Goal: Find specific page/section: Find specific page/section

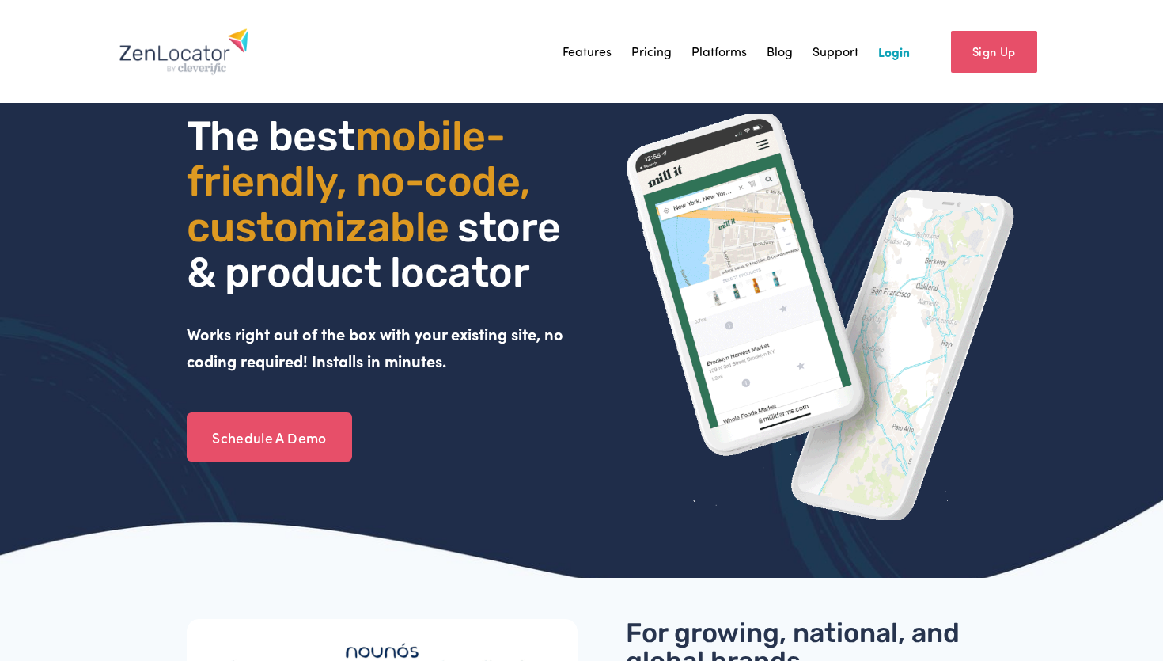
click at [899, 47] on link "Login" at bounding box center [894, 52] width 32 height 24
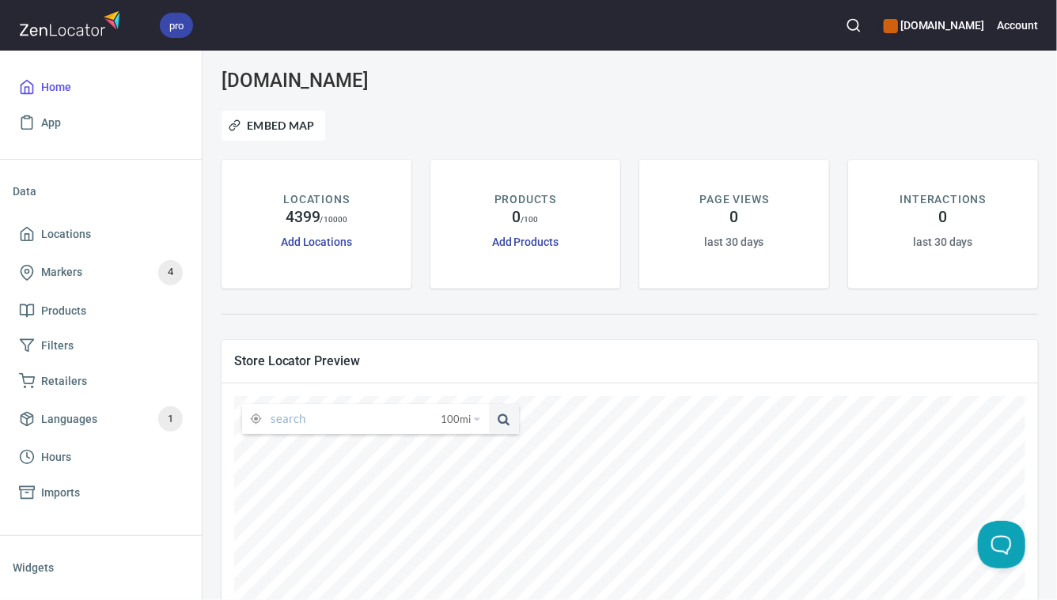
click at [374, 416] on input "text" at bounding box center [356, 419] width 170 height 30
type input "99208"
click at [489, 404] on button at bounding box center [504, 419] width 30 height 30
click at [460, 428] on span "100 mi" at bounding box center [456, 419] width 30 height 30
click at [459, 445] on li "25 miles" at bounding box center [466, 445] width 61 height 16
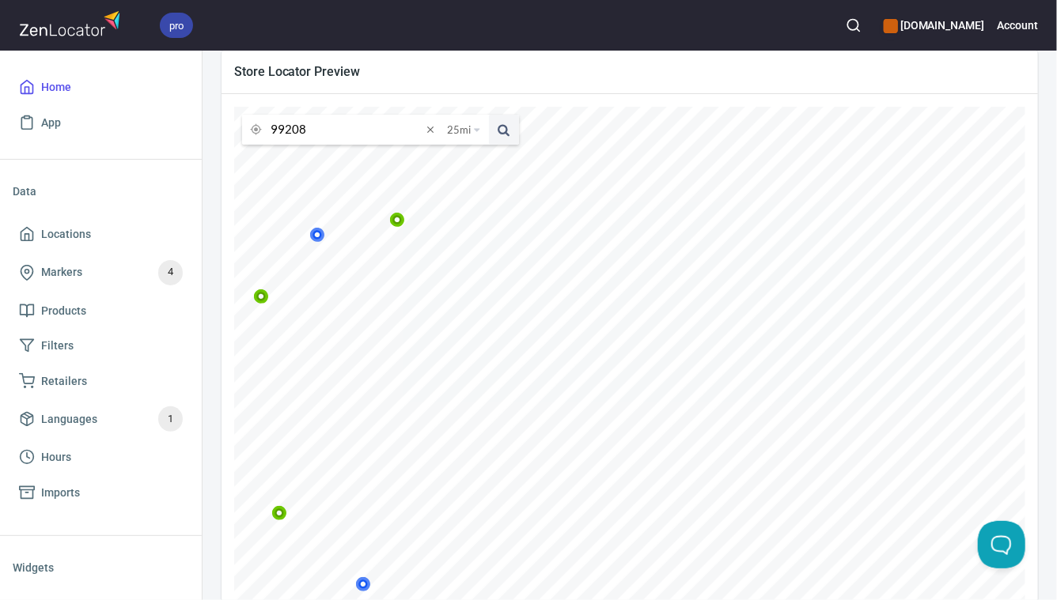
click at [267, 293] on icon at bounding box center [261, 296] width 9 height 9
click at [382, 293] on icon at bounding box center [377, 290] width 9 height 9
click at [158, 507] on icon at bounding box center [150, 501] width 15 height 15
click at [93, 379] on icon at bounding box center [88, 376] width 9 height 9
click at [1056, 346] on div "[DOMAIN_NAME] Embed Map LOCATIONS 4399 / 10000 Add Locations PRODUCTS 0 / 100 A…" at bounding box center [630, 326] width 854 height 550
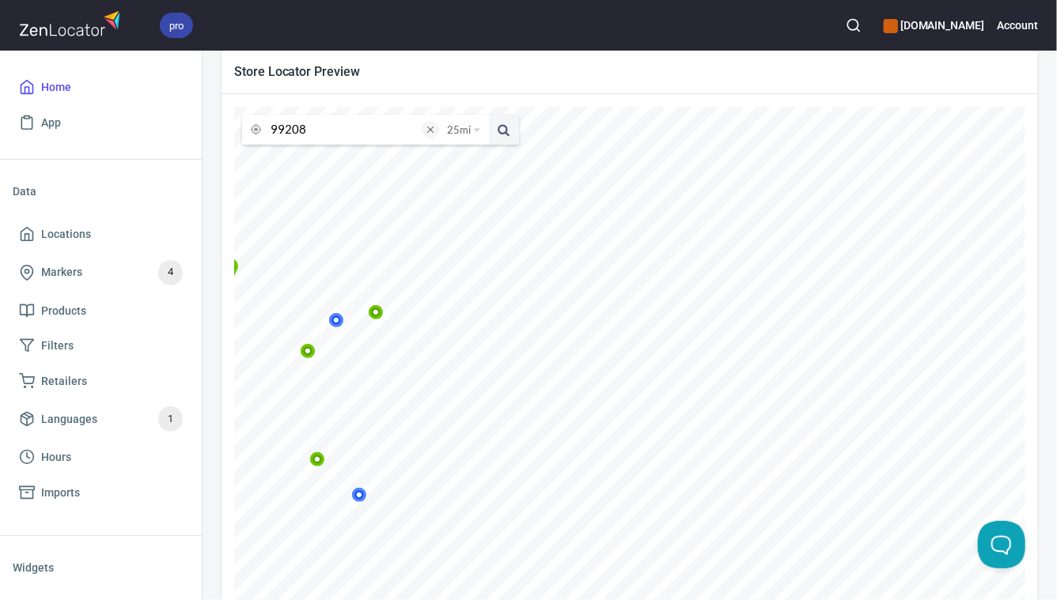
click at [432, 125] on span at bounding box center [430, 129] width 17 height 17
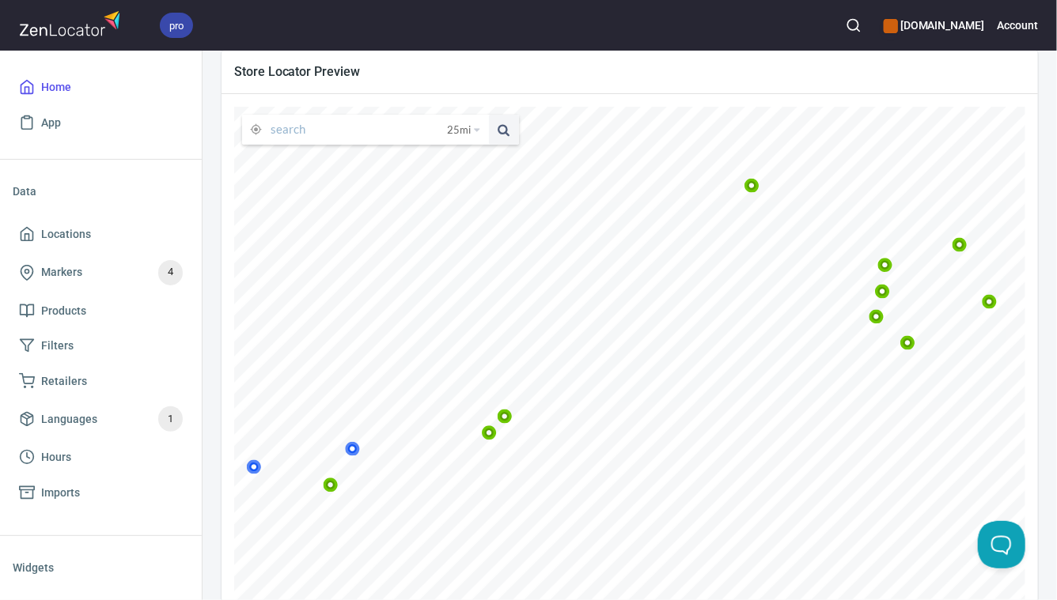
click at [1055, 198] on div "selkirk.com Embed Map LOCATIONS 4399 / 10000 Add Locations PRODUCTS 0 / 100 Add…" at bounding box center [630, 326] width 854 height 550
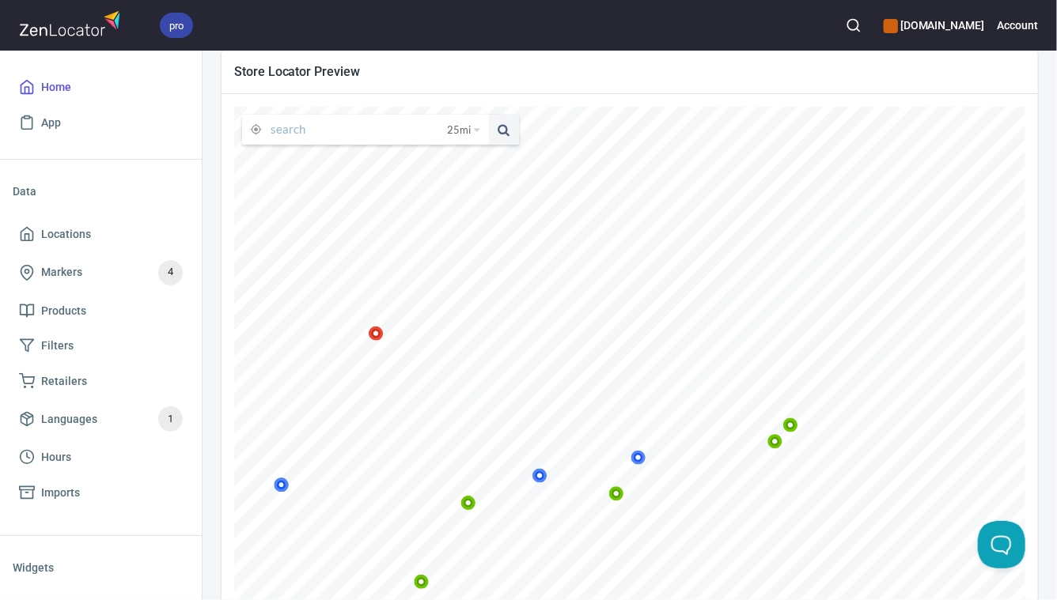
click at [1047, 290] on div "selkirk.com Embed Map LOCATIONS 4399 / 10000 Add Locations PRODUCTS 0 / 100 Add…" at bounding box center [630, 326] width 854 height 550
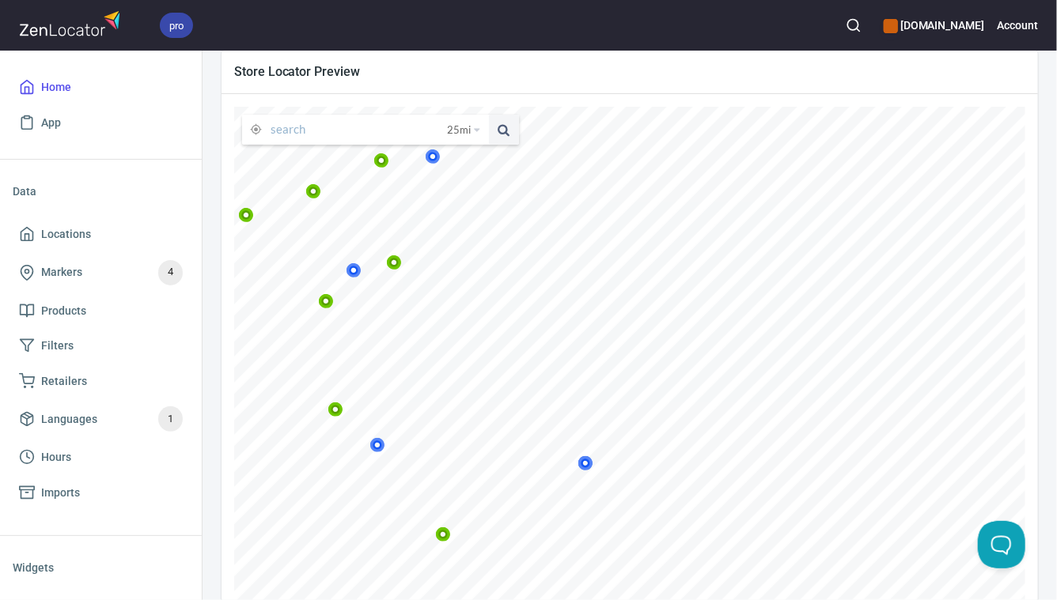
click at [449, 533] on icon at bounding box center [443, 534] width 9 height 9
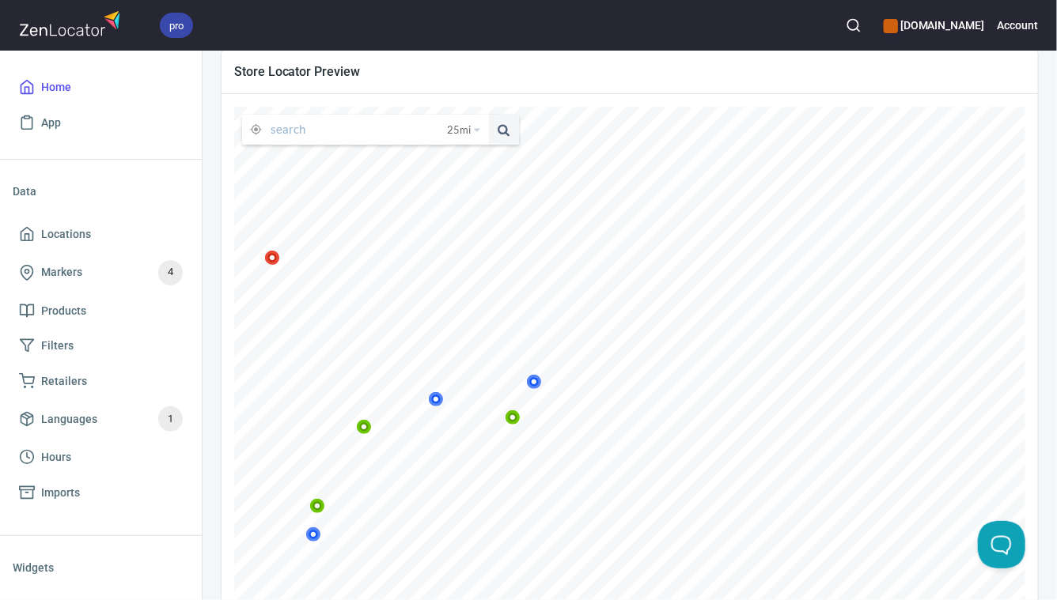
click at [372, 426] on icon at bounding box center [364, 427] width 15 height 15
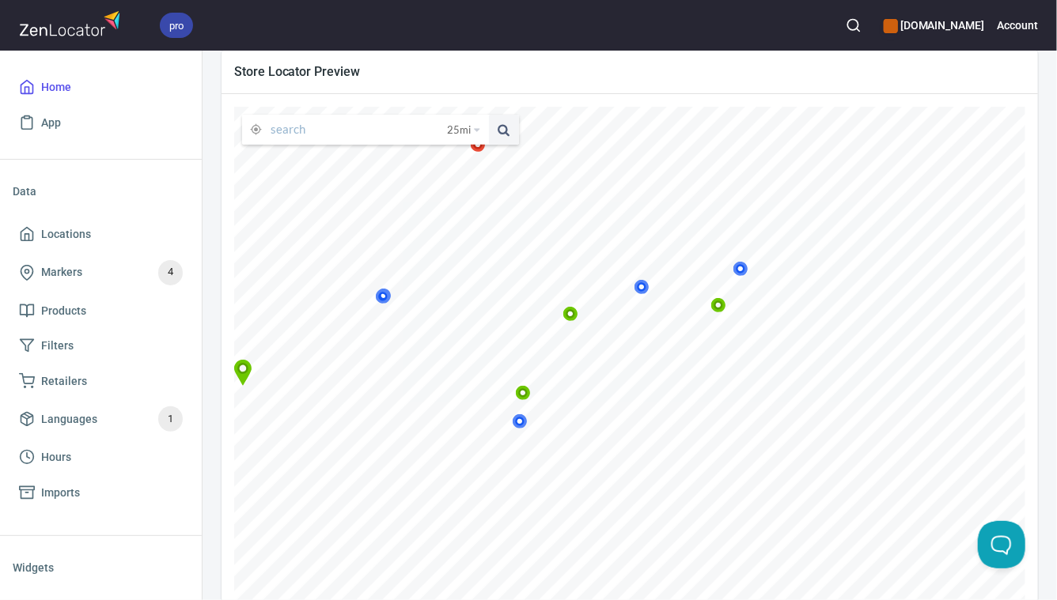
click at [528, 397] on icon at bounding box center [523, 392] width 9 height 9
click at [246, 375] on icon at bounding box center [243, 376] width 6 height 7
click at [296, 287] on icon at bounding box center [288, 288] width 15 height 15
